Goal: Information Seeking & Learning: Understand process/instructions

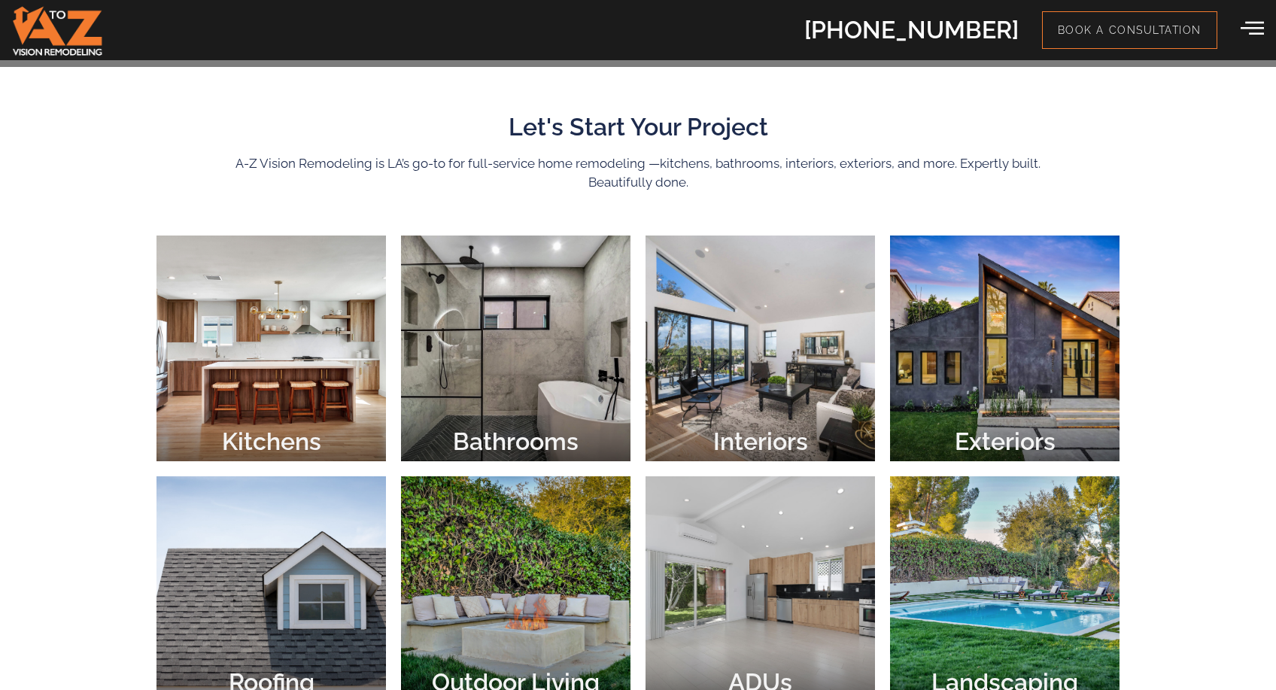
scroll to position [550, 0]
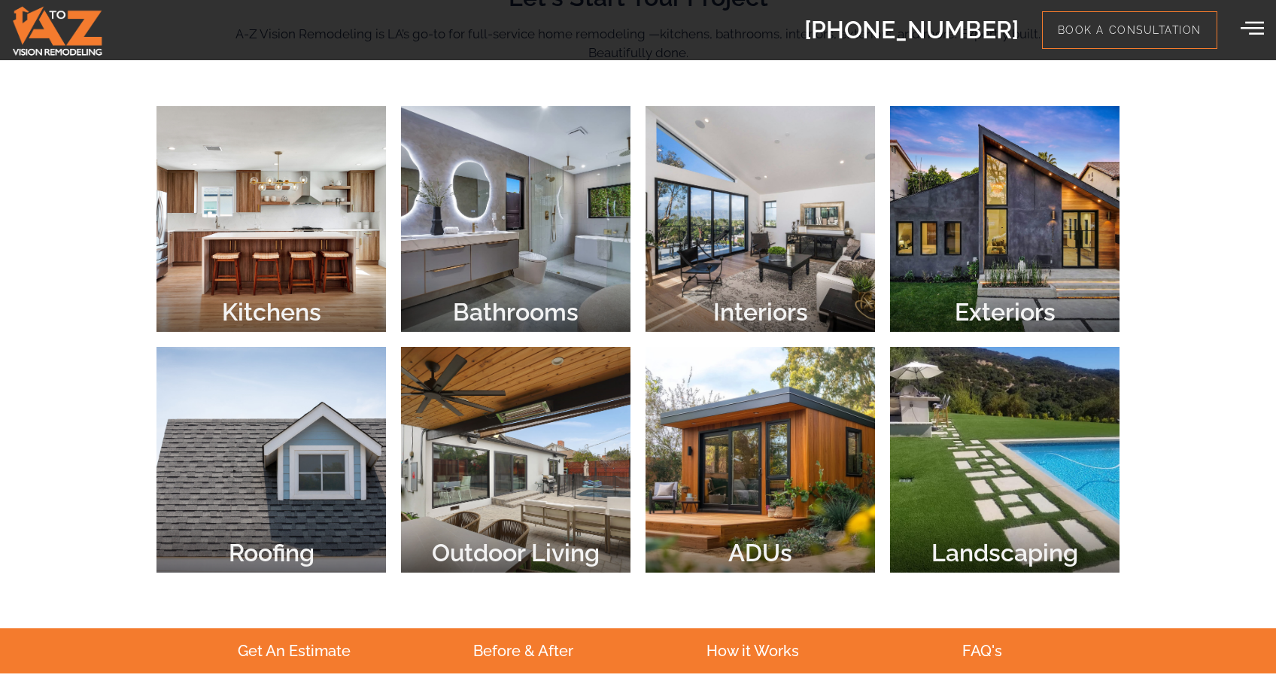
click at [284, 242] on div at bounding box center [272, 219] width 230 height 226
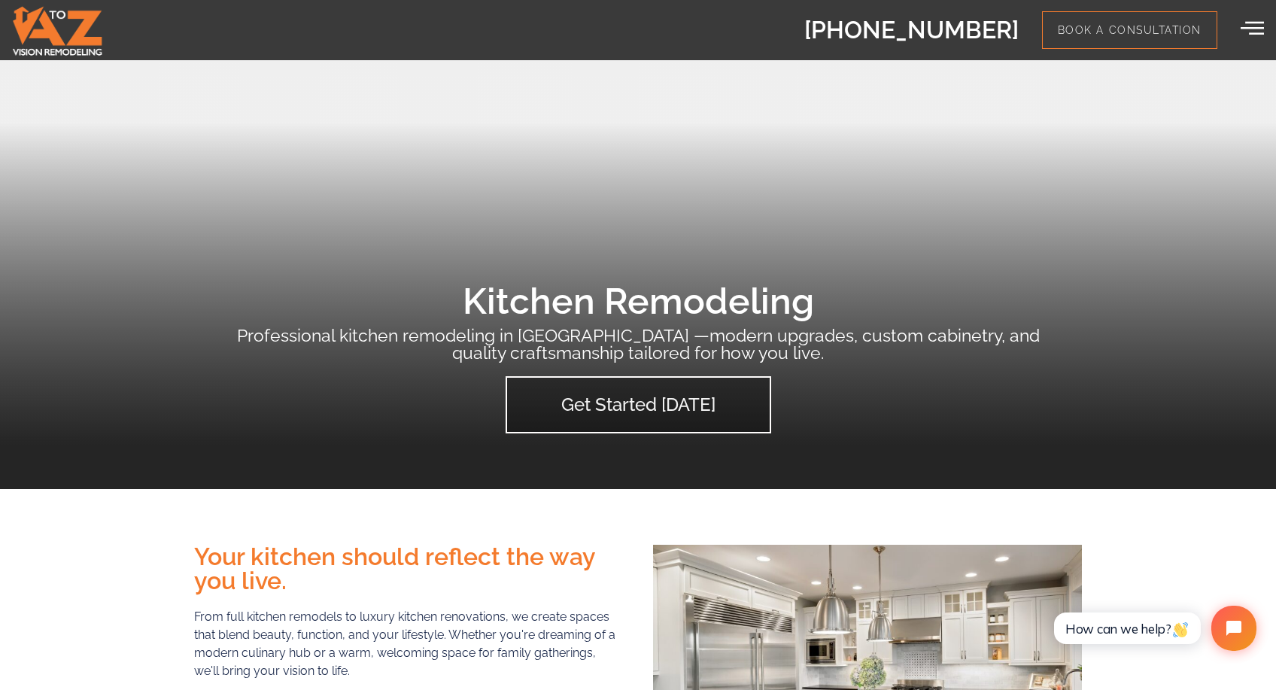
click at [1239, 29] on div "[PHONE_NUMBER] Book a Consultation" at bounding box center [732, 30] width 1064 height 38
click at [1252, 31] on icon at bounding box center [1252, 27] width 23 height 23
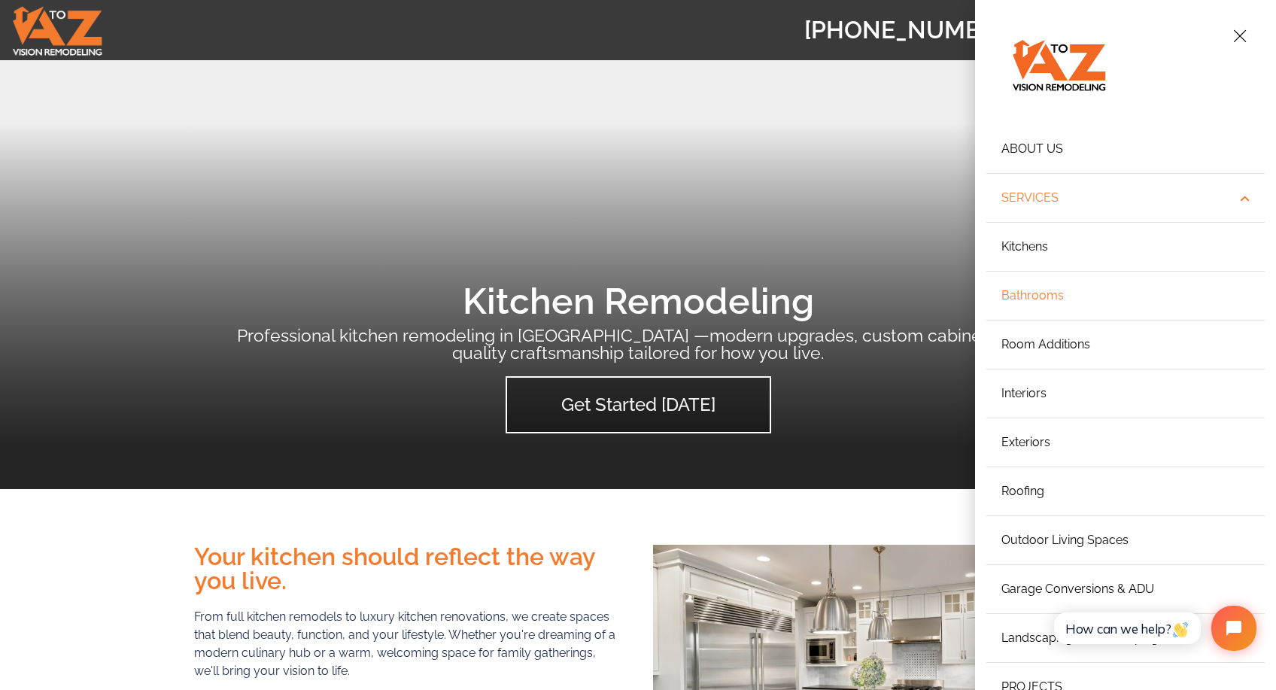
click at [1033, 294] on link "Bathrooms" at bounding box center [1126, 296] width 278 height 49
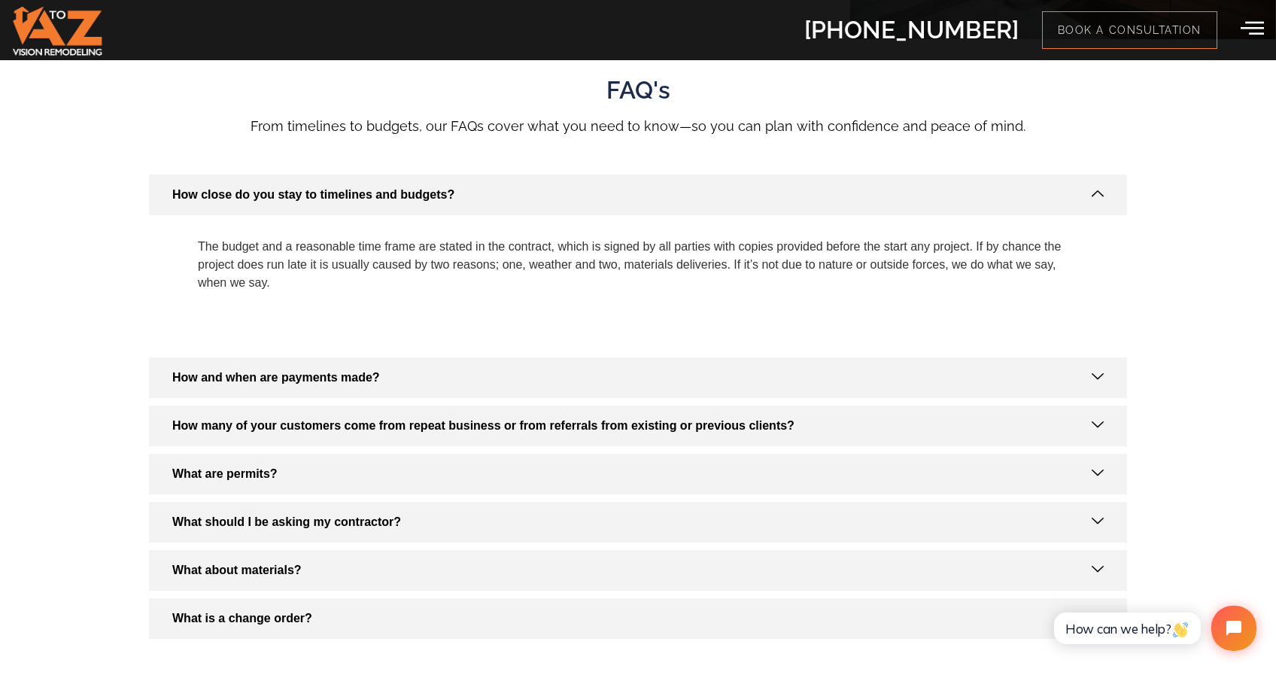
scroll to position [1896, 0]
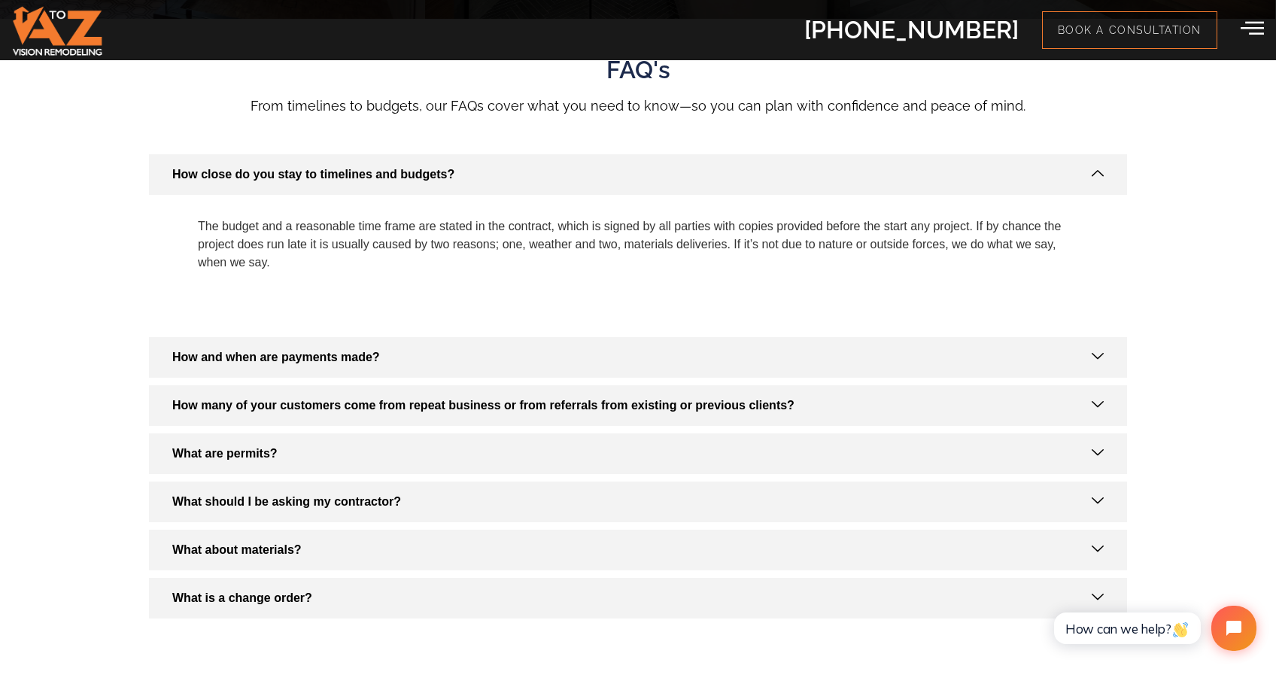
click at [421, 360] on link "How and when are payments made?" at bounding box center [638, 357] width 978 height 41
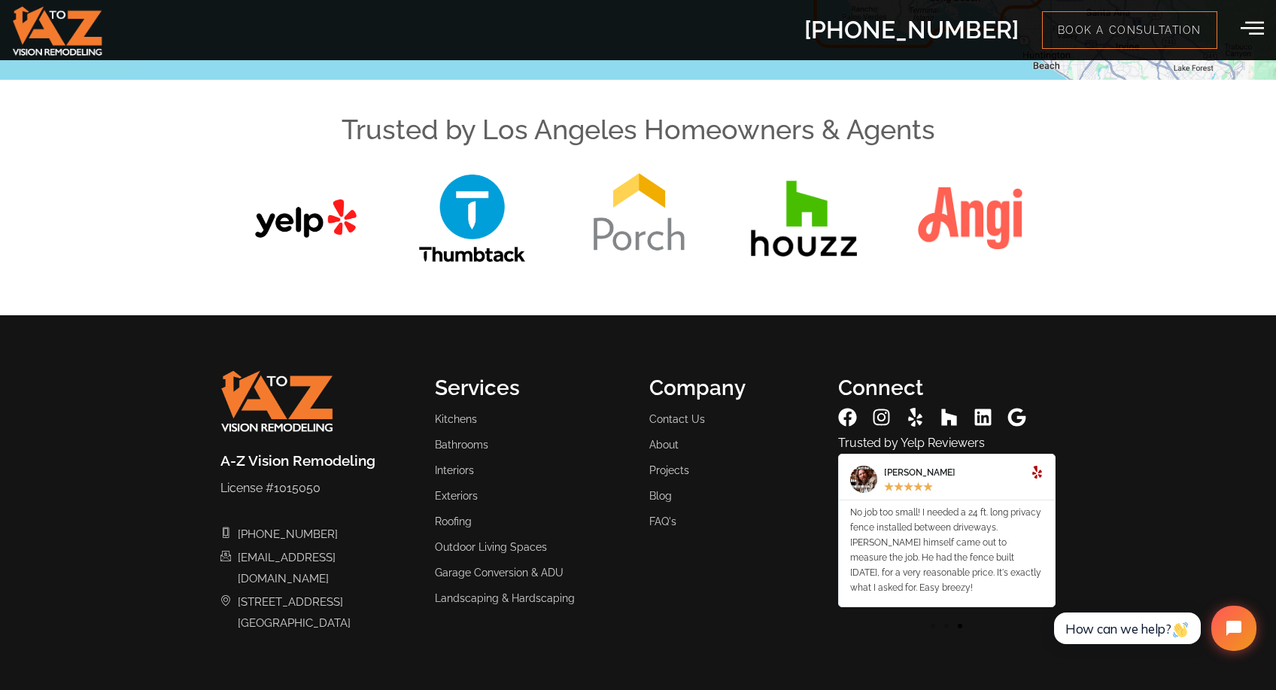
scroll to position [3260, 0]
